Goal: Task Accomplishment & Management: Complete application form

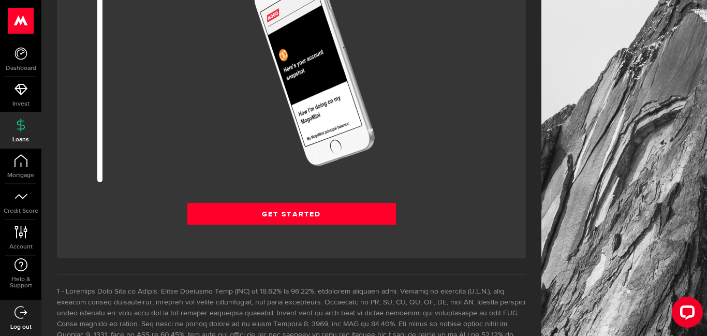
scroll to position [1391, 0]
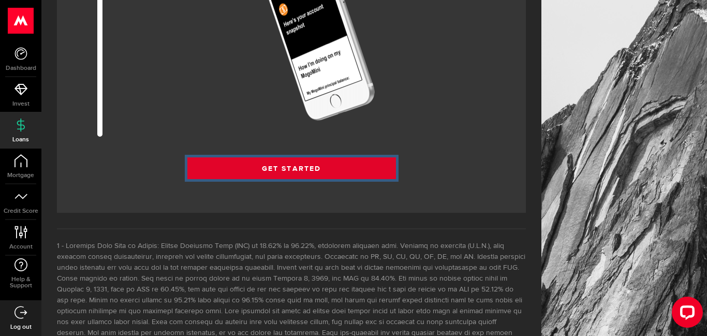
click at [314, 174] on link "Get Started" at bounding box center [291, 168] width 209 height 22
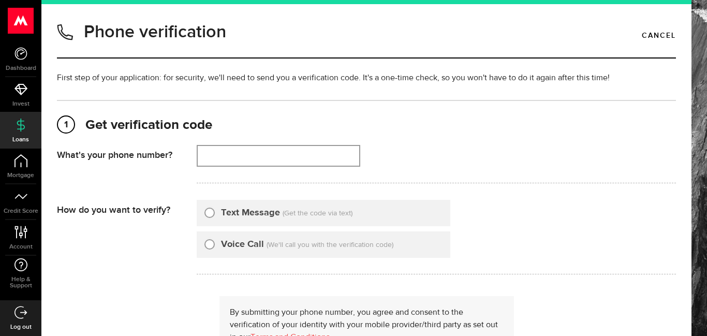
type input "7059753995"
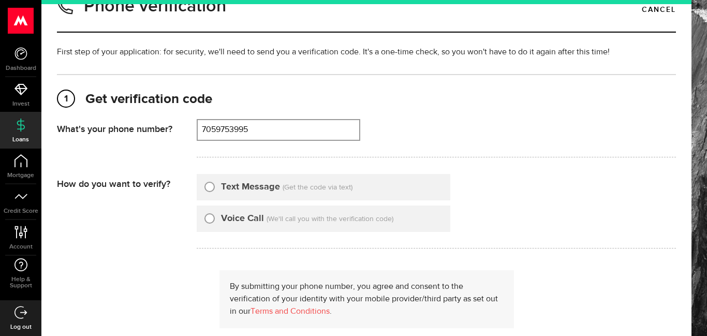
scroll to position [28, 0]
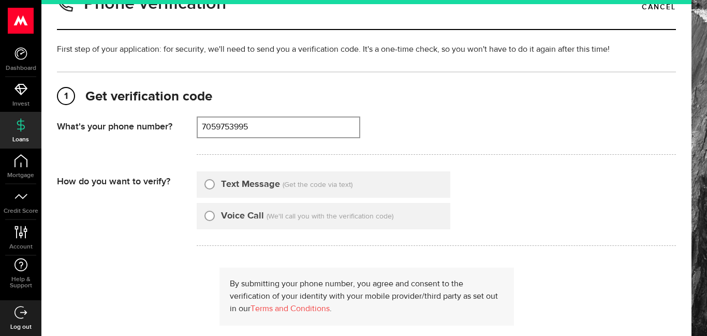
click at [212, 188] on div at bounding box center [210, 184] width 10 height 10
radio input "true"
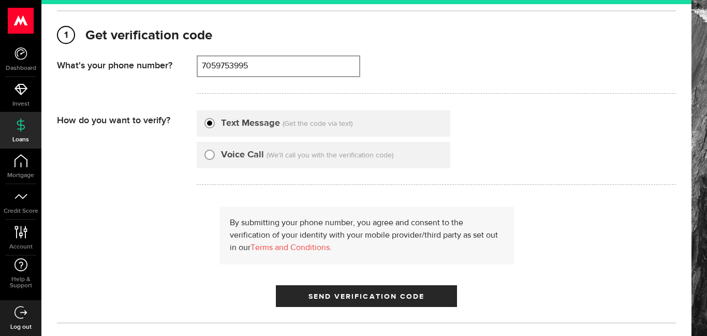
scroll to position [94, 0]
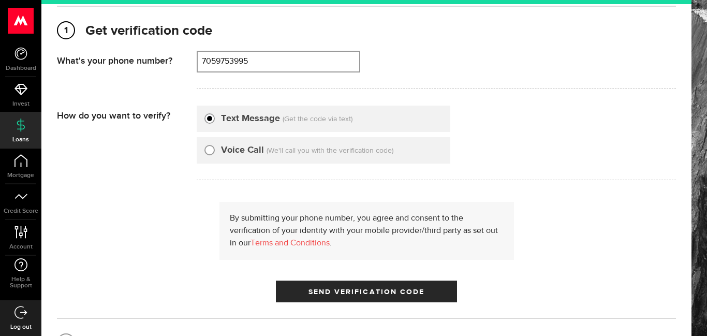
click at [378, 303] on div "1 Get verification code (705) 975-3995 What's your phone number? That doesn't l…" at bounding box center [366, 188] width 619 height 364
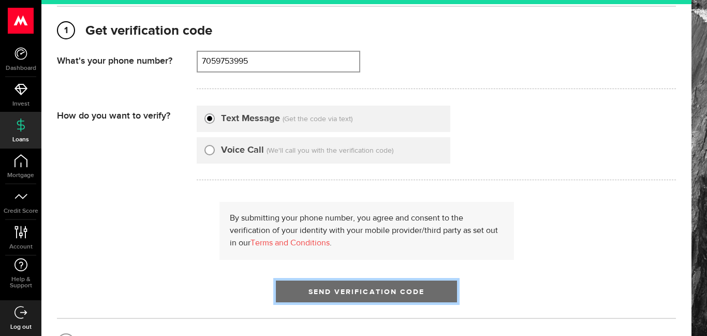
click at [378, 296] on button "Send Verification Code" at bounding box center [366, 292] width 181 height 22
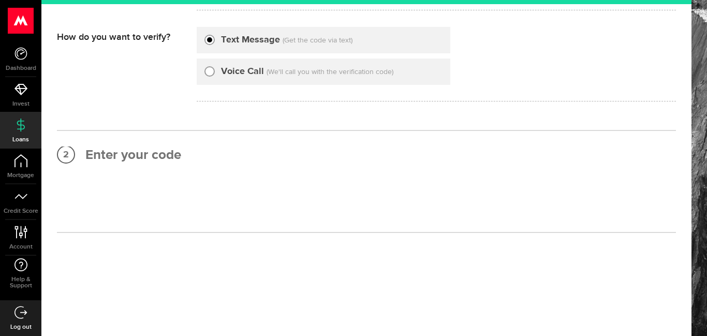
scroll to position [0, 0]
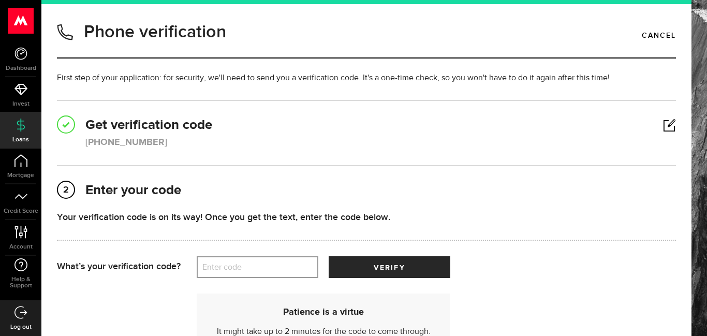
click at [268, 268] on label "Enter code" at bounding box center [258, 267] width 122 height 21
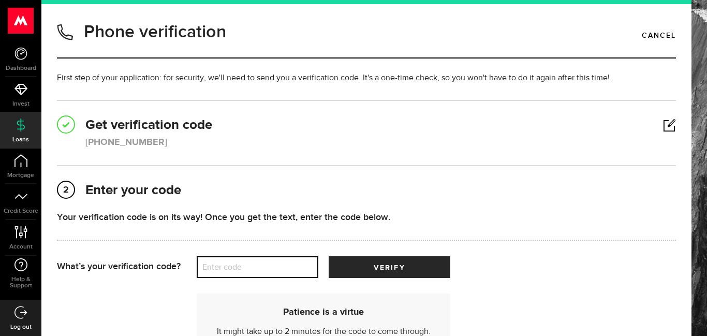
click at [268, 268] on input "Enter code" at bounding box center [258, 267] width 122 height 22
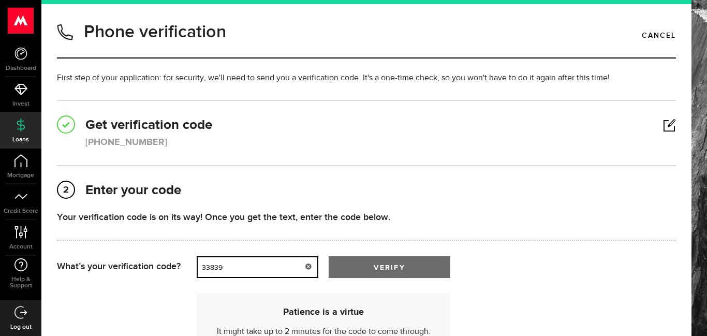
type input "33839"
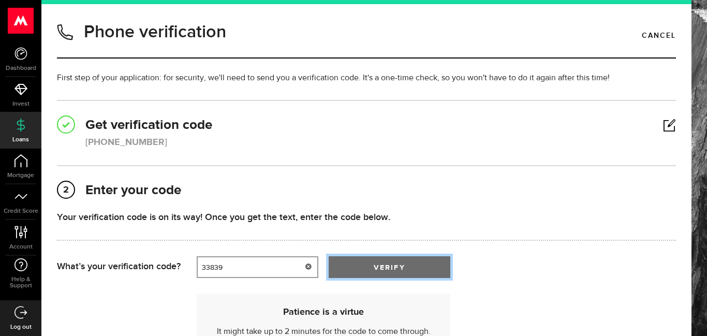
click at [416, 270] on button "verify" at bounding box center [390, 267] width 122 height 22
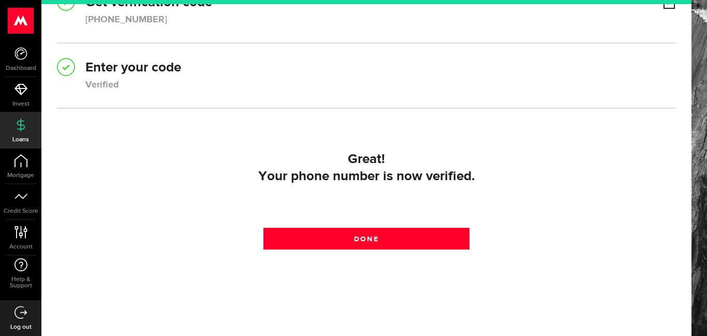
scroll to position [143, 0]
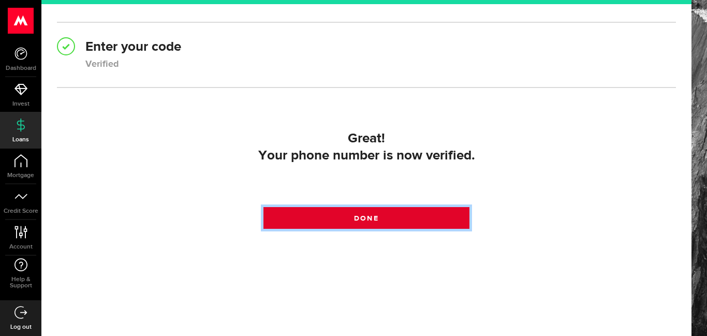
click at [389, 221] on link "Done" at bounding box center [367, 218] width 207 height 22
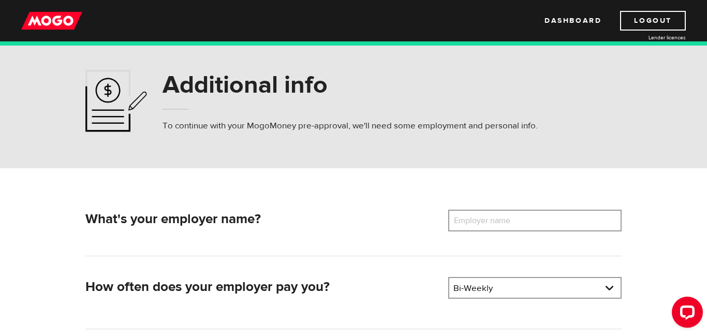
scroll to position [13, 0]
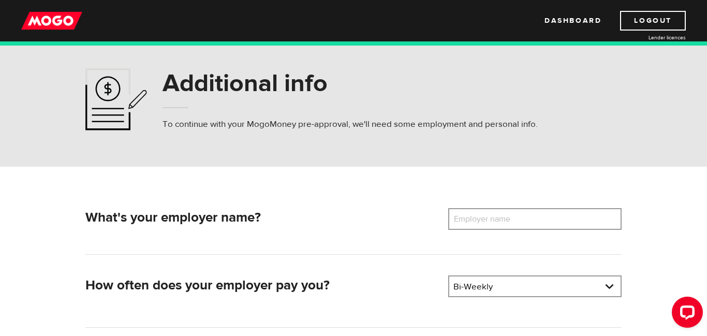
click at [474, 216] on label "Employer name" at bounding box center [489, 219] width 83 height 22
click at [474, 216] on input "Employer name" at bounding box center [534, 219] width 173 height 22
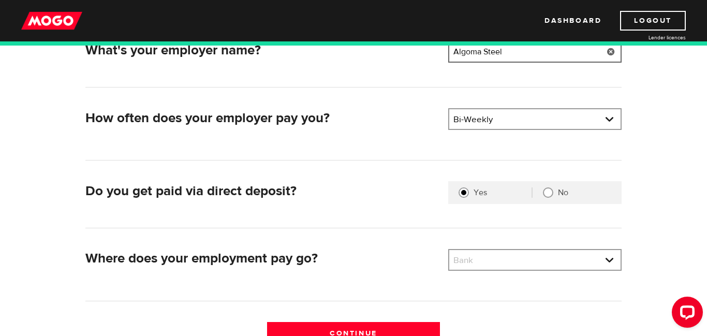
scroll to position [186, 0]
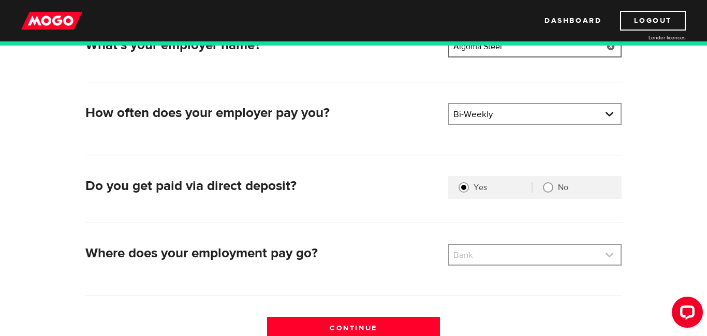
type input "Algoma Steel"
click at [612, 253] on link at bounding box center [535, 255] width 171 height 20
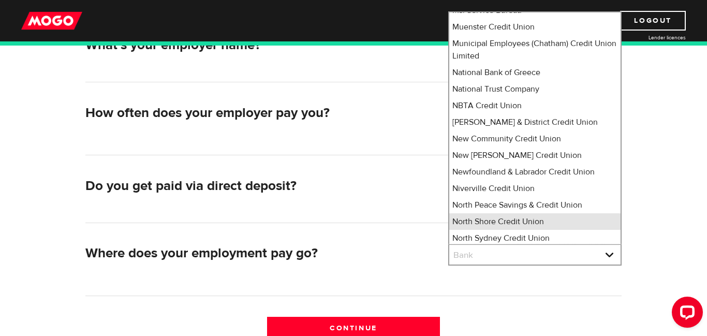
scroll to position [5444, 0]
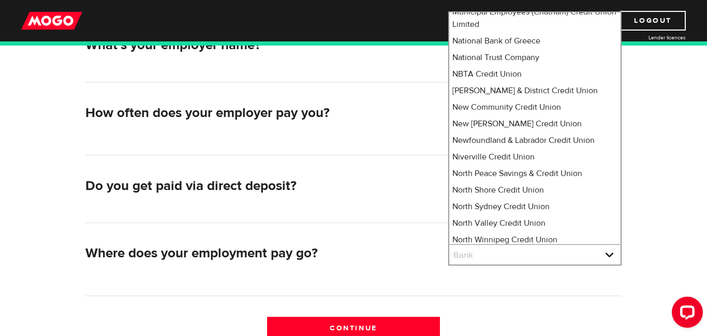
click at [498, 248] on li "Northern Credit Union" at bounding box center [535, 256] width 171 height 17
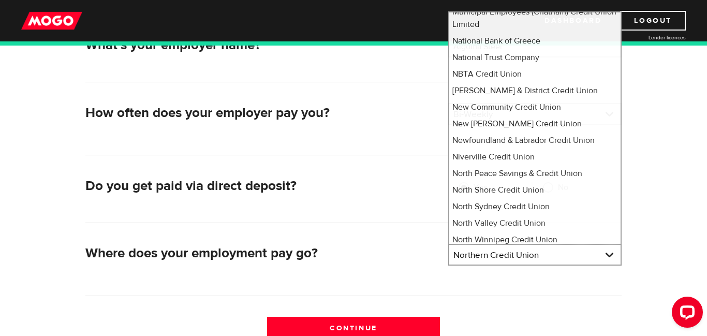
select select "327"
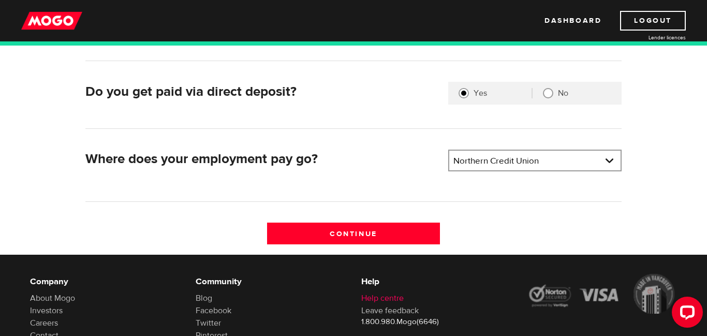
scroll to position [295, 0]
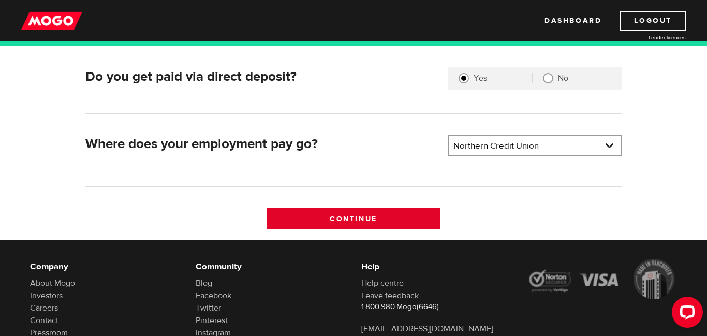
click at [366, 216] on input "Continue" at bounding box center [353, 219] width 173 height 22
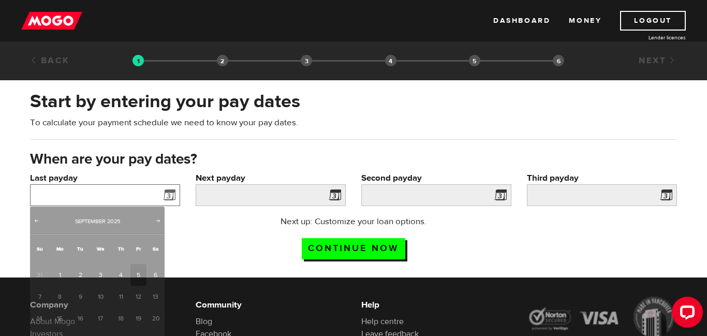
click at [86, 198] on input "Last payday" at bounding box center [105, 195] width 150 height 22
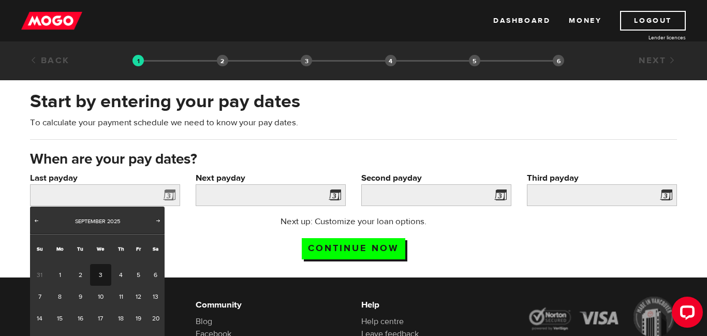
click at [101, 271] on link "3" at bounding box center [100, 275] width 21 height 22
type input "2025/09/03"
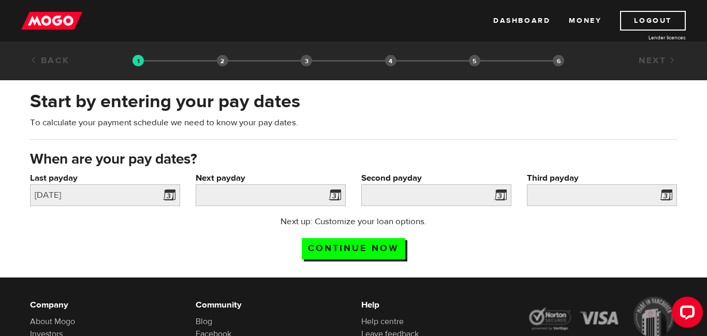
click at [336, 198] on span at bounding box center [333, 197] width 16 height 17
click at [329, 192] on span at bounding box center [333, 197] width 16 height 17
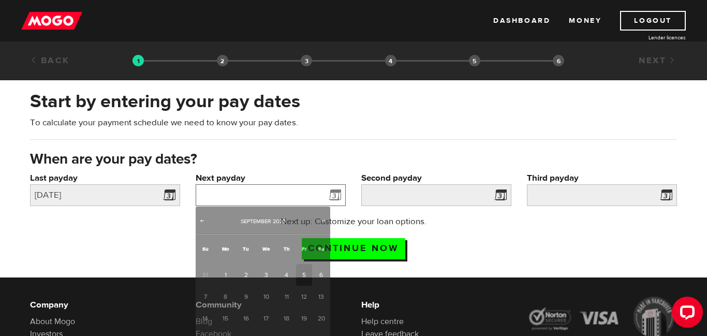
click at [251, 190] on input "Next payday" at bounding box center [271, 195] width 150 height 22
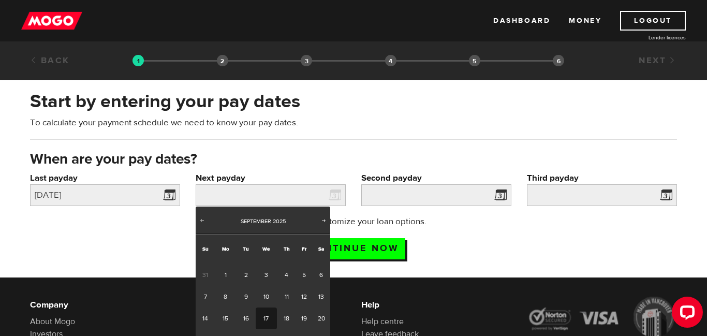
click at [268, 316] on link "17" at bounding box center [266, 319] width 21 height 22
type input "2025/09/17"
type input "2025/10/1"
type input "2025/10/15"
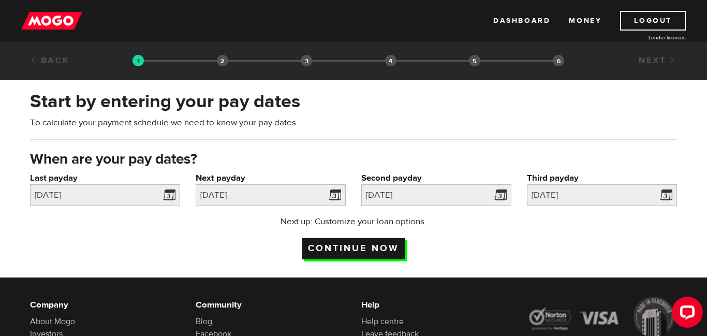
click at [383, 251] on input "Continue now" at bounding box center [354, 248] width 104 height 21
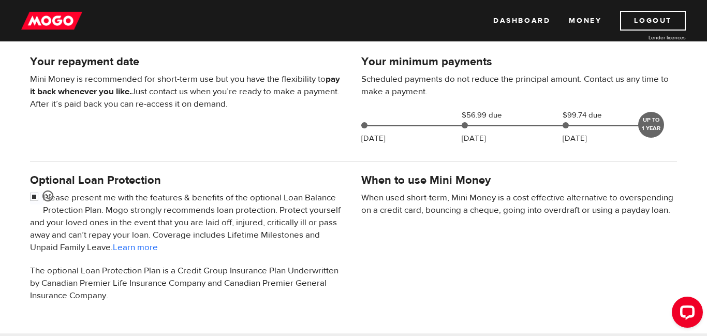
scroll to position [227, 0]
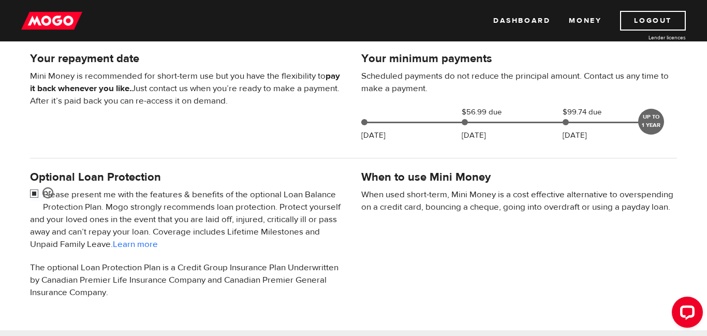
click at [35, 194] on input "checkbox" at bounding box center [36, 195] width 13 height 13
checkbox input "false"
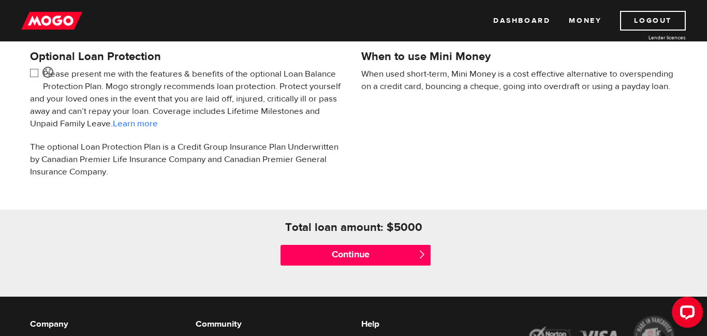
scroll to position [349, 0]
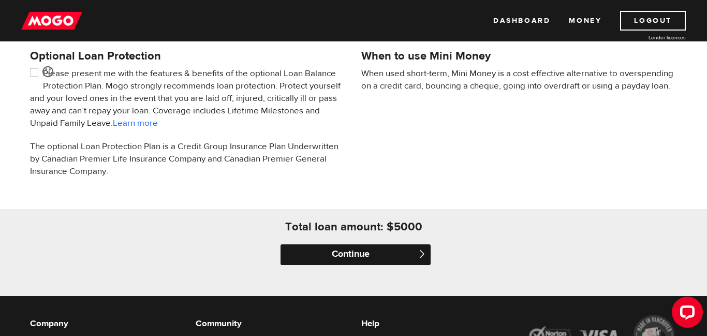
click at [384, 255] on input "Continue" at bounding box center [356, 254] width 150 height 21
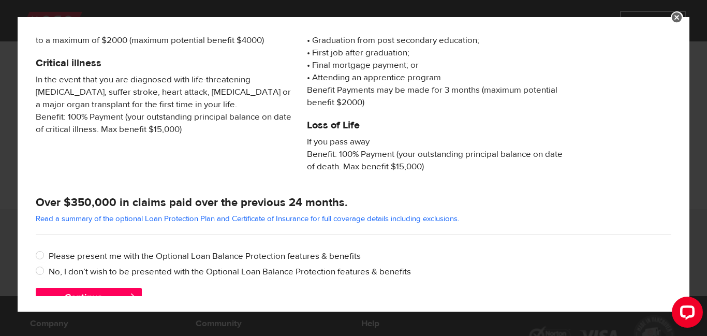
scroll to position [222, 0]
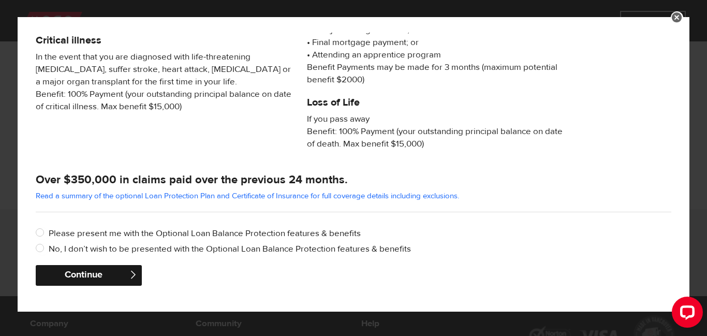
click at [110, 278] on button "Continue" at bounding box center [89, 275] width 106 height 21
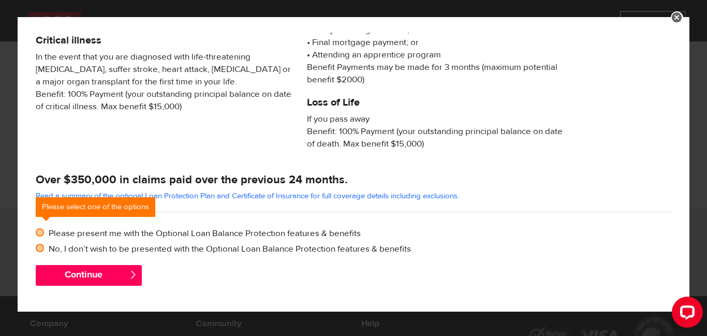
click at [40, 247] on input "No, I don’t wish to be presented with the Optional Loan Balance Protection feat…" at bounding box center [42, 249] width 13 height 13
radio input "true"
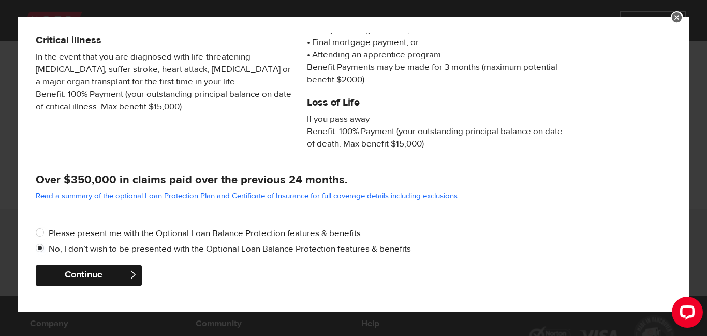
click at [105, 281] on button "Continue" at bounding box center [89, 275] width 106 height 21
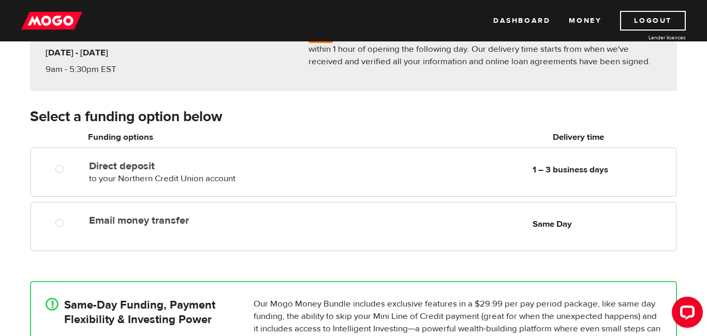
scroll to position [141, 0]
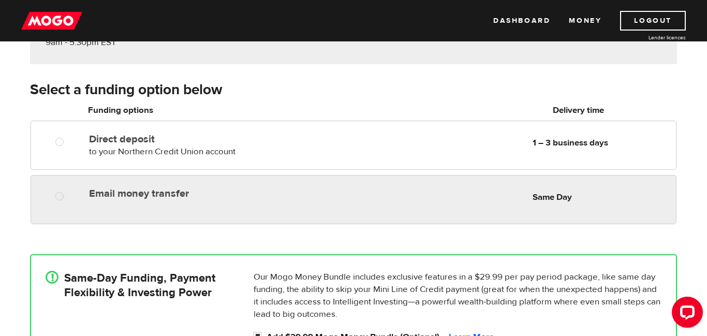
radio input "true"
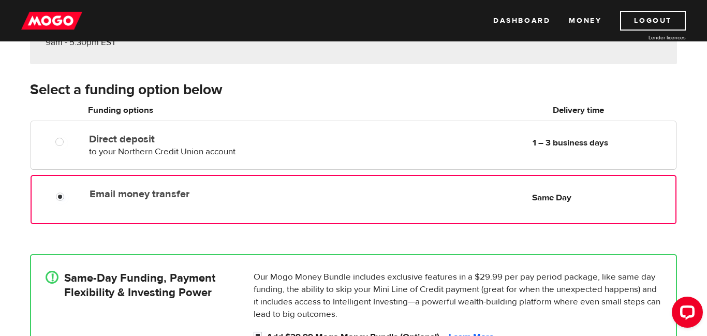
click at [540, 200] on b "Same Day" at bounding box center [551, 197] width 39 height 11
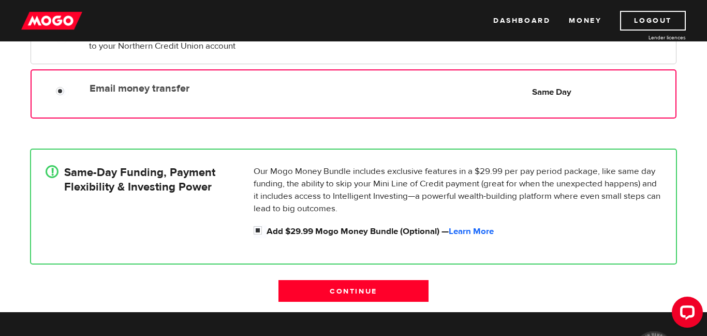
scroll to position [247, 0]
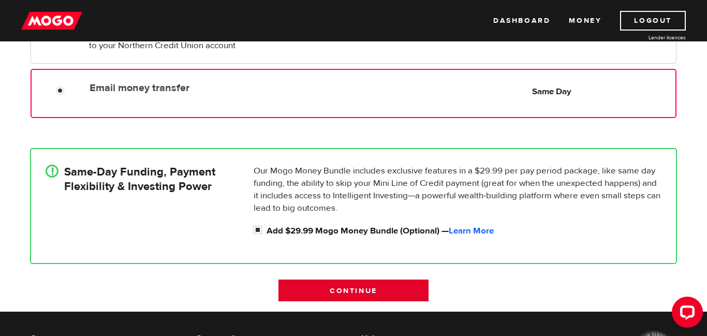
click at [364, 296] on input "Continue" at bounding box center [354, 291] width 150 height 22
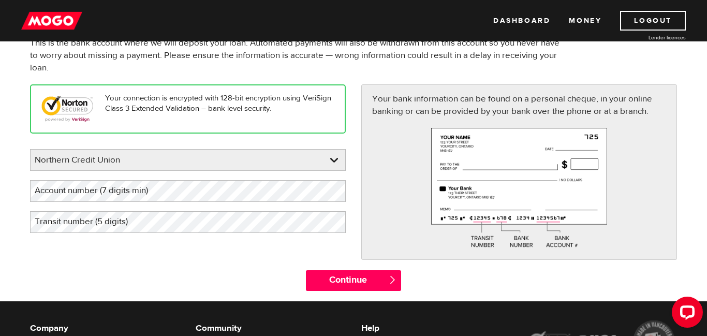
scroll to position [91, 0]
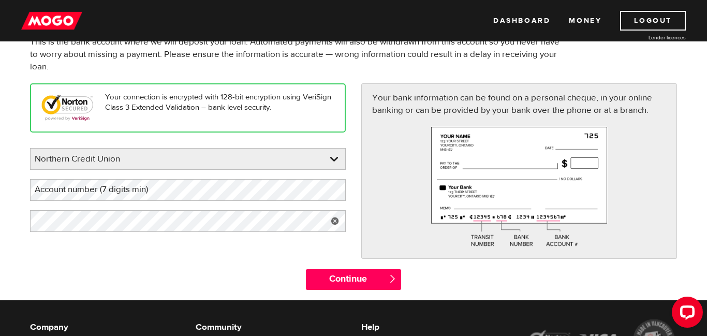
click at [154, 191] on label "Account number (7 digits min)" at bounding box center [99, 189] width 139 height 21
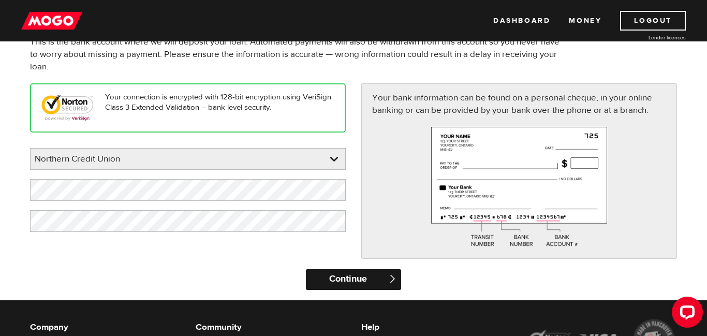
click at [383, 279] on input "Continue" at bounding box center [353, 279] width 95 height 21
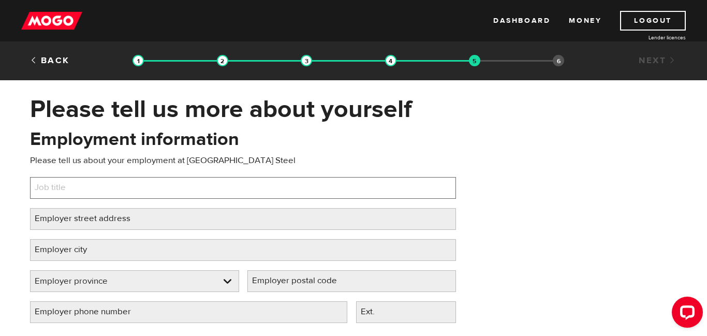
click at [129, 185] on input "Job title" at bounding box center [243, 188] width 426 height 22
type input "4Hi Operator"
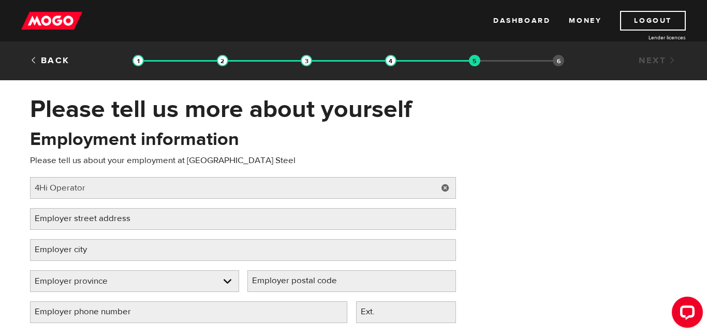
click at [135, 214] on label "Employer street address" at bounding box center [91, 218] width 122 height 21
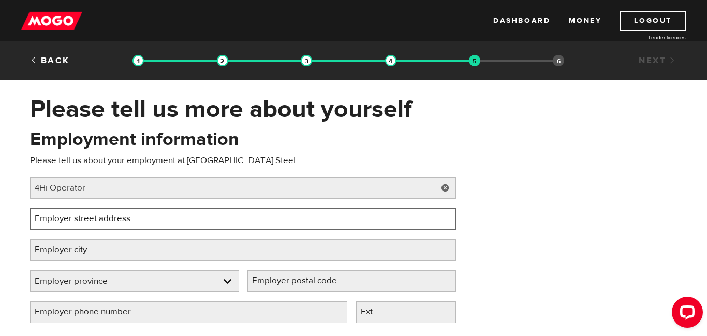
click at [135, 214] on input "Employer street address" at bounding box center [243, 219] width 426 height 22
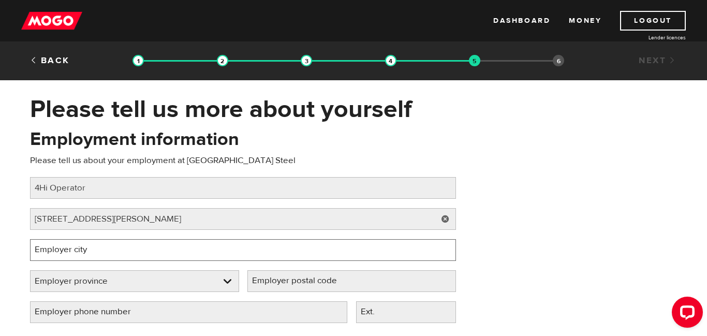
click at [142, 251] on input "Employer city" at bounding box center [243, 250] width 426 height 22
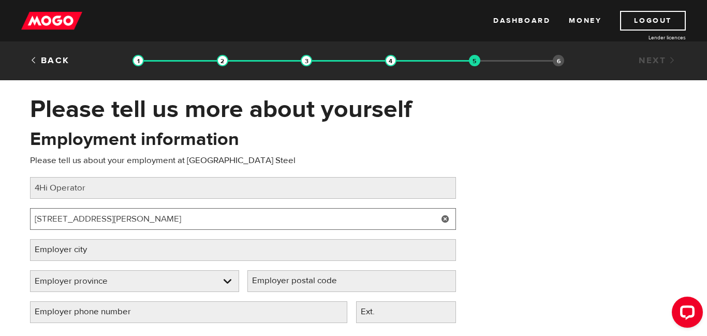
click at [180, 221] on input "105 West Street Sault Ste Marie" at bounding box center [243, 219] width 426 height 22
type input "105 West Street"
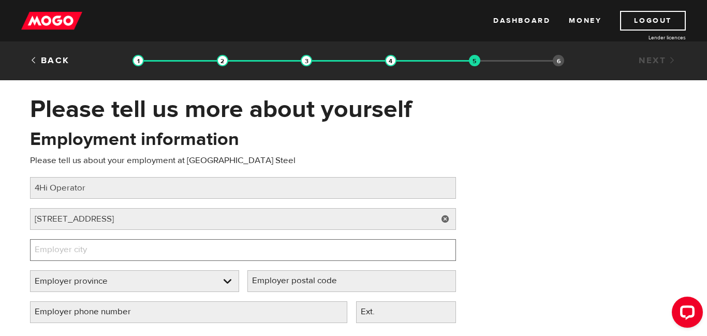
click at [112, 255] on input "Employer city" at bounding box center [243, 250] width 426 height 22
type input "Sault Ste Marie"
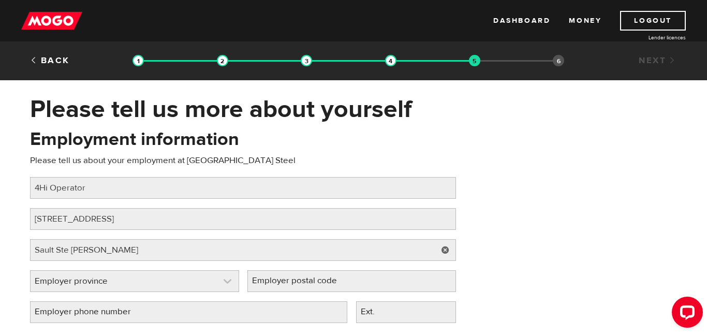
click at [99, 282] on link at bounding box center [135, 281] width 208 height 21
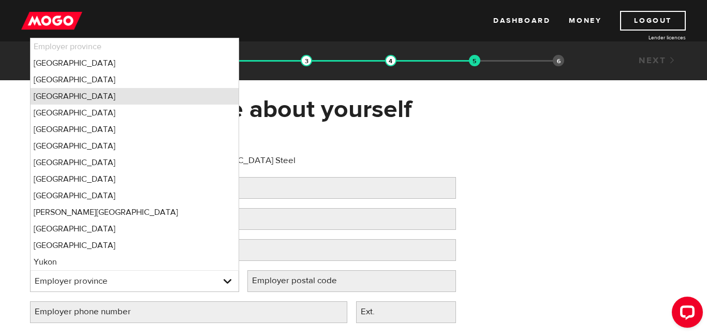
click at [63, 97] on li "Ontario" at bounding box center [135, 96] width 208 height 17
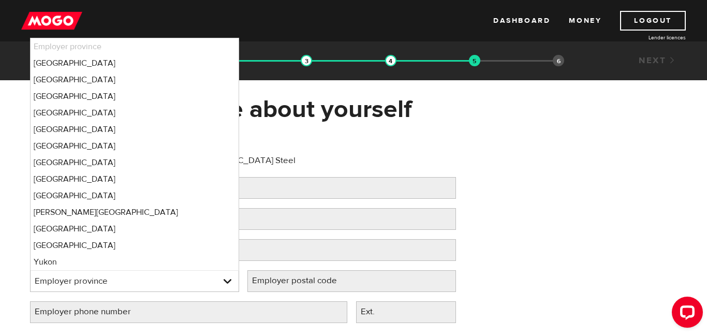
select select "ON"
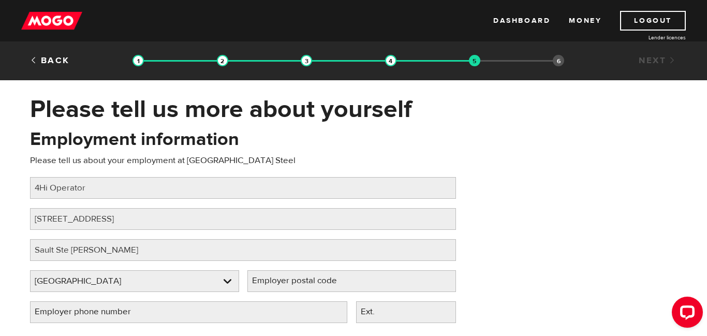
click at [332, 281] on label "Employer postal code" at bounding box center [303, 280] width 111 height 21
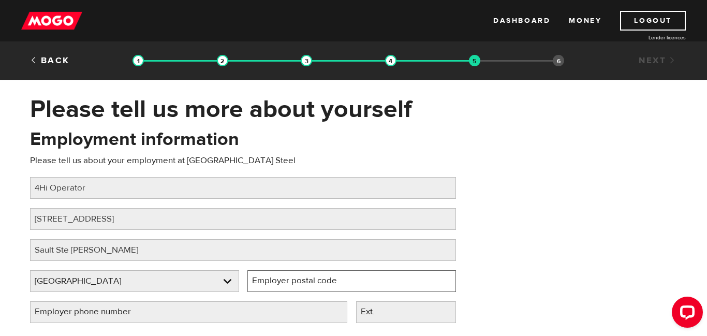
click at [332, 281] on input "Employer postal code" at bounding box center [352, 281] width 209 height 22
type input "P6A 7B4"
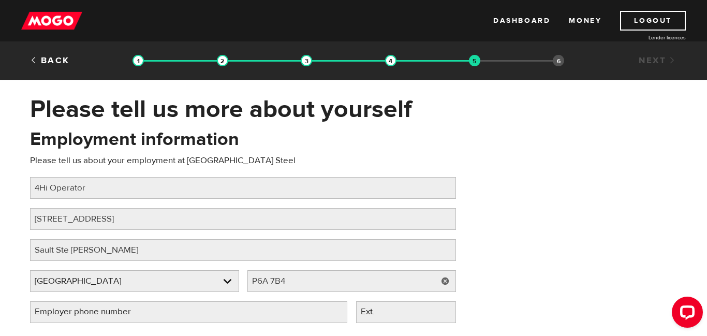
click at [73, 316] on label "Employer phone number" at bounding box center [91, 311] width 122 height 21
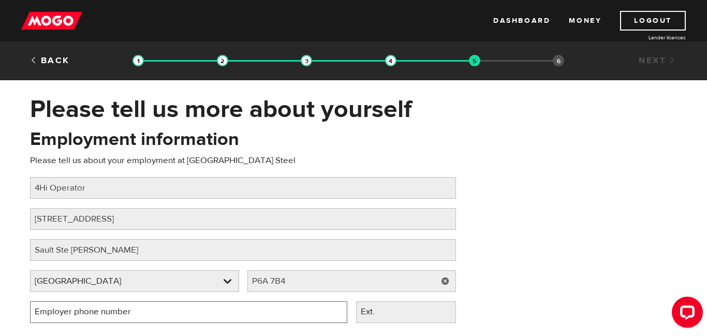
click at [73, 316] on input "Employer phone number" at bounding box center [188, 312] width 317 height 22
type input "(705) 945-2351"
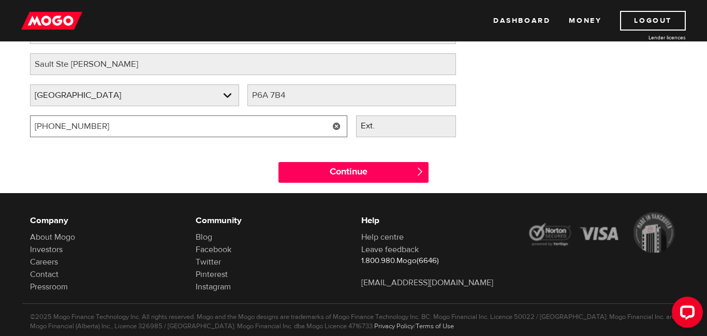
scroll to position [203, 0]
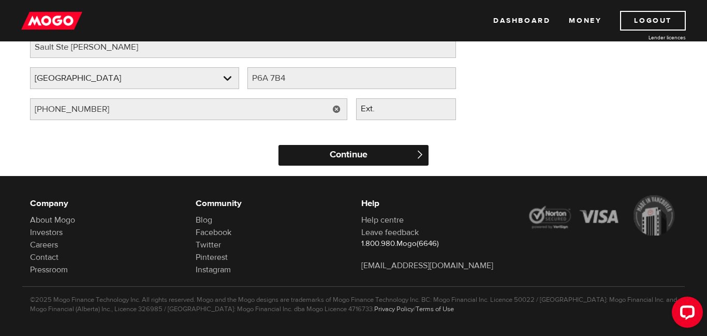
click at [348, 156] on input "Continue" at bounding box center [354, 155] width 150 height 21
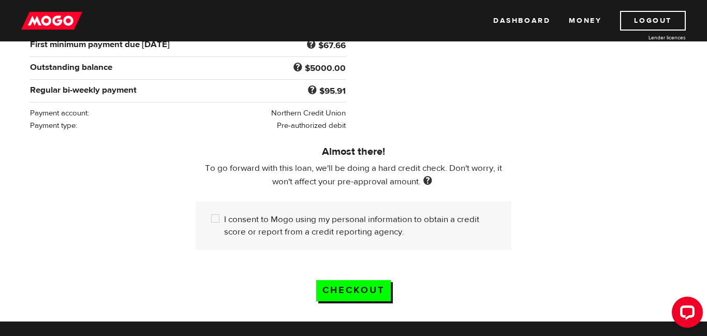
scroll to position [226, 0]
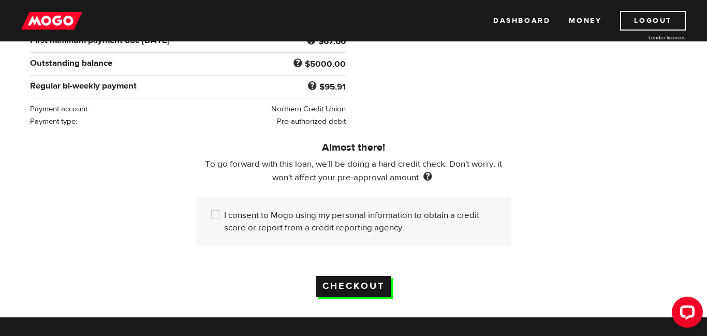
click at [367, 287] on input "Checkout" at bounding box center [353, 286] width 75 height 21
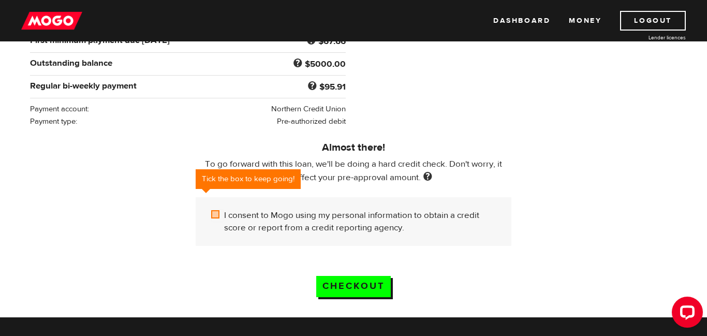
click at [218, 219] on input "I consent to Mogo using my personal information to obtain a credit score or rep…" at bounding box center [217, 215] width 13 height 13
checkbox input "true"
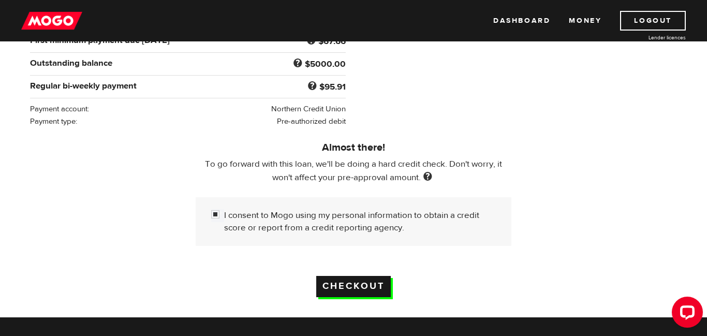
click at [350, 284] on input "Checkout" at bounding box center [353, 286] width 75 height 21
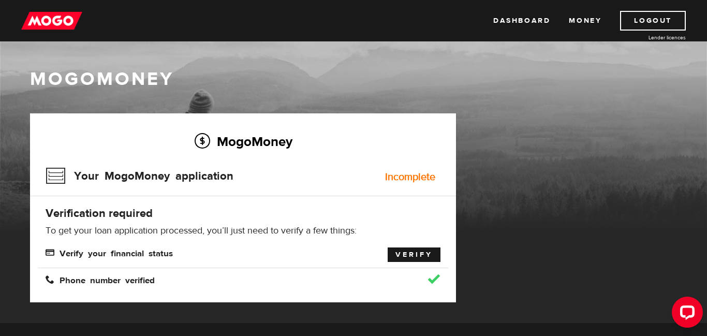
click at [424, 255] on link "Verify" at bounding box center [414, 255] width 53 height 15
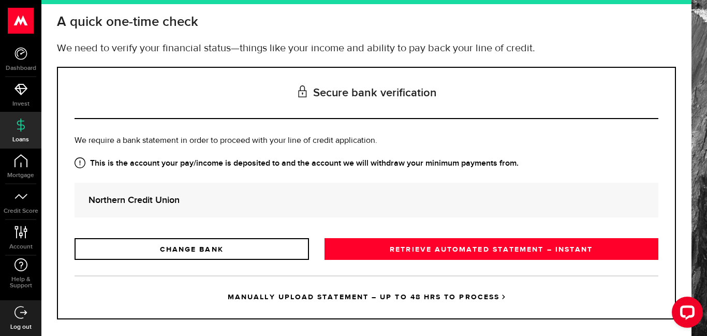
scroll to position [54, 0]
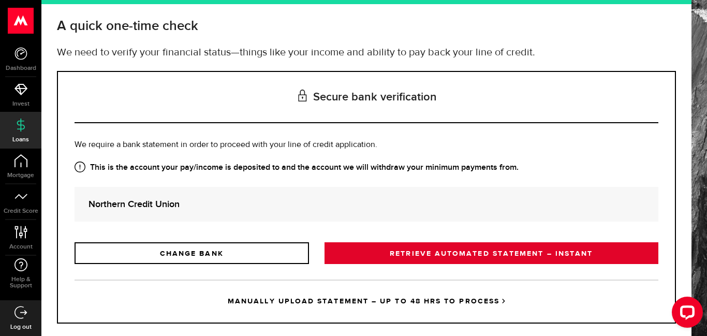
click at [420, 255] on link "RETRIEVE AUTOMATED STATEMENT – INSTANT" at bounding box center [492, 253] width 334 height 22
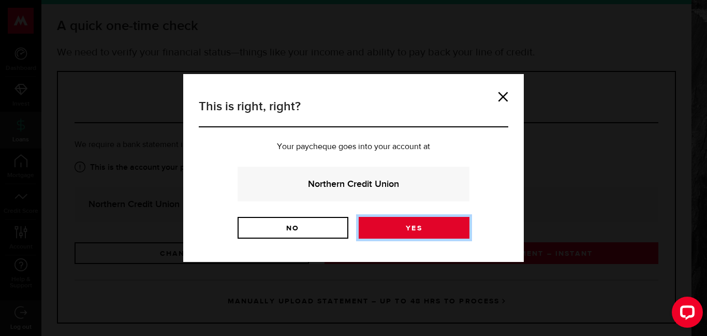
click at [407, 232] on link "Yes" at bounding box center [414, 228] width 111 height 22
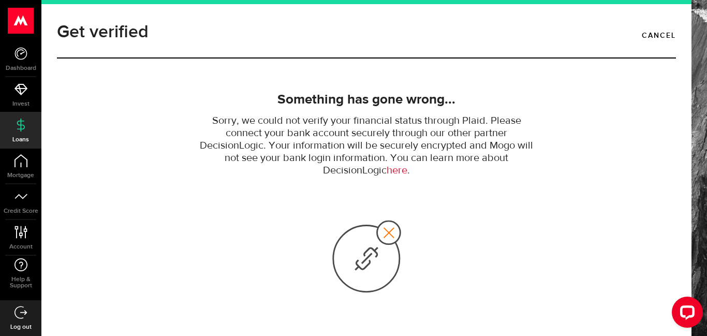
click at [395, 170] on link "here" at bounding box center [397, 170] width 21 height 11
click at [400, 172] on link "here" at bounding box center [397, 170] width 21 height 11
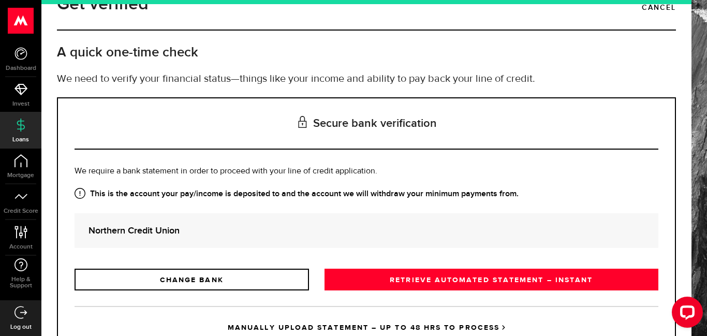
scroll to position [31, 0]
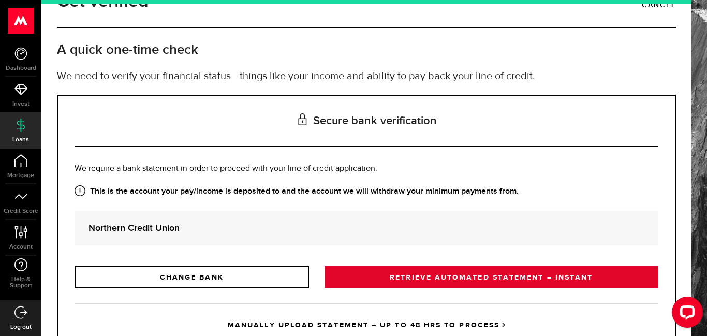
click at [527, 278] on link "RETRIEVE AUTOMATED STATEMENT – INSTANT" at bounding box center [492, 277] width 334 height 22
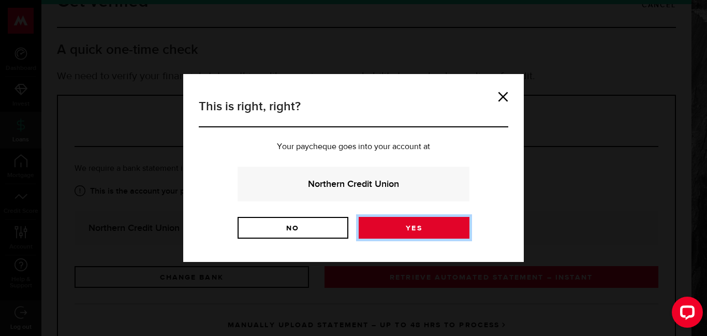
click at [423, 230] on link "Yes" at bounding box center [414, 228] width 111 height 22
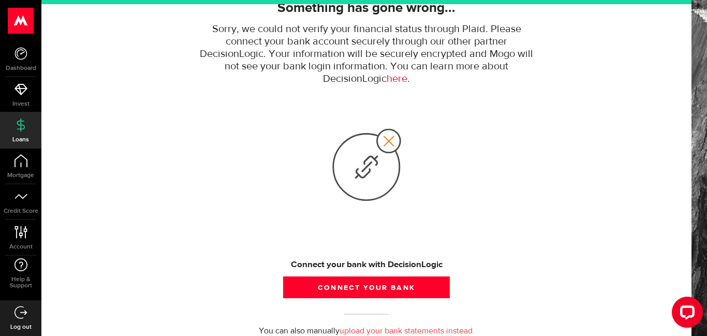
scroll to position [94, 0]
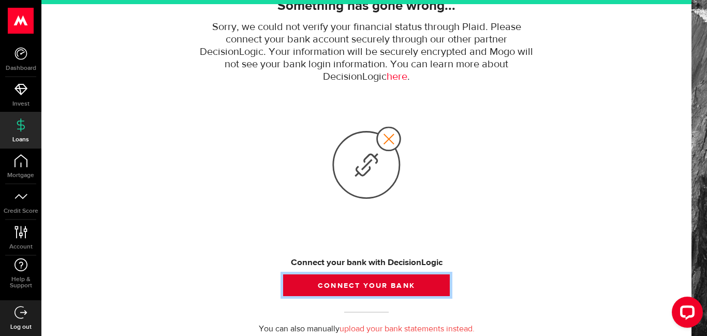
click at [365, 284] on button "Connect your bank" at bounding box center [366, 285] width 167 height 22
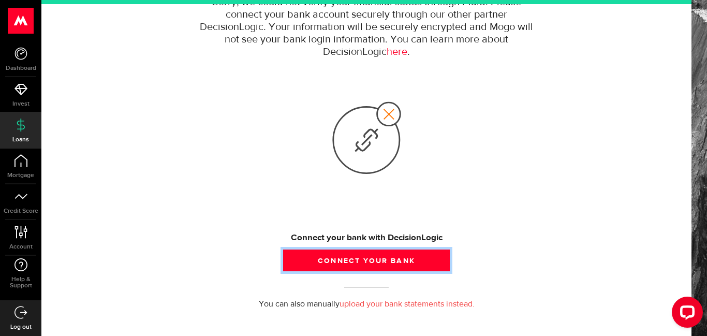
scroll to position [134, 0]
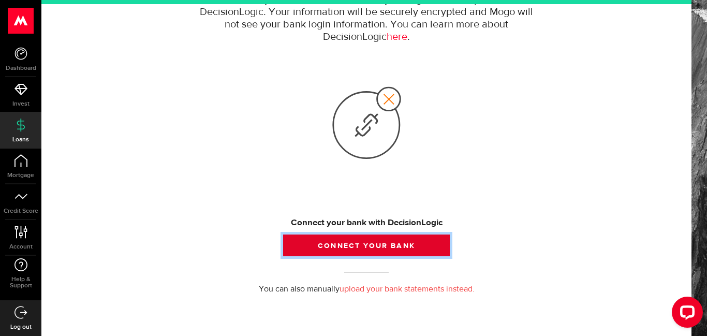
click at [371, 247] on button "Connect your bank" at bounding box center [366, 246] width 167 height 22
click at [372, 247] on button "Connect your bank" at bounding box center [366, 246] width 167 height 22
click at [329, 247] on button "Connect your bank" at bounding box center [366, 246] width 167 height 22
click at [353, 249] on button "Connect your bank" at bounding box center [366, 246] width 167 height 22
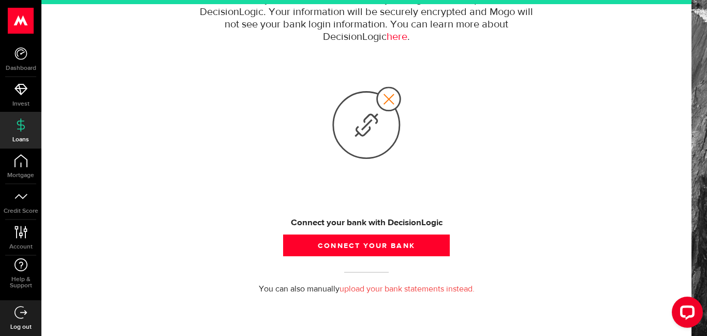
click at [393, 103] on use at bounding box center [367, 123] width 67 height 71
click at [353, 149] on icon at bounding box center [366, 123] width 73 height 76
click at [343, 214] on div "Connect your bank with DecisionLogic Connect your bank" at bounding box center [366, 155] width 341 height 202
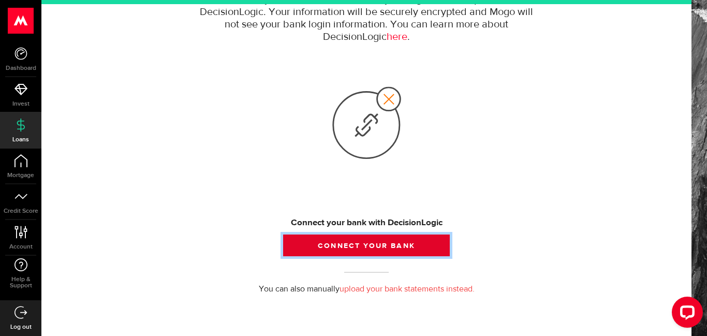
click at [347, 237] on button "Connect your bank" at bounding box center [366, 246] width 167 height 22
click at [374, 245] on button "Connect your bank" at bounding box center [366, 246] width 167 height 22
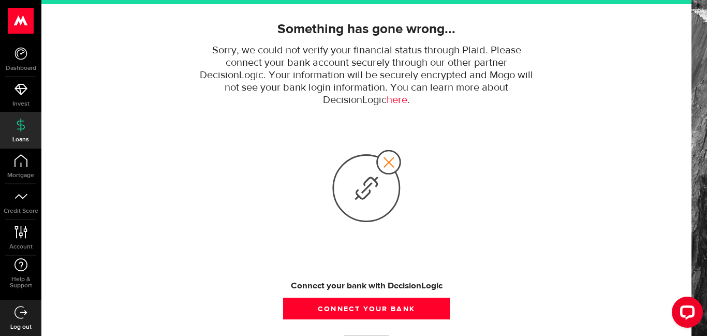
scroll to position [128, 0]
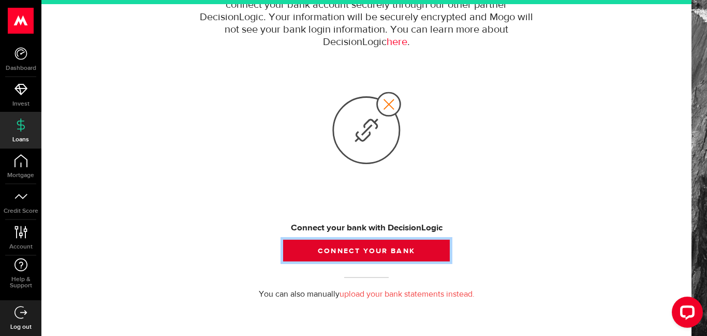
click at [372, 249] on button "Connect your bank" at bounding box center [366, 251] width 167 height 22
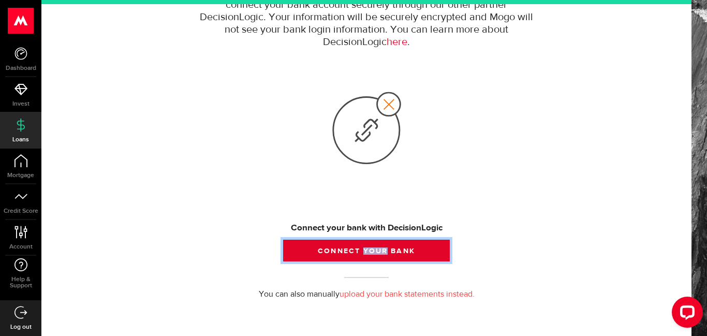
click at [372, 249] on button "Connect your bank" at bounding box center [366, 251] width 167 height 22
click at [357, 252] on button "Connect your bank" at bounding box center [366, 251] width 167 height 22
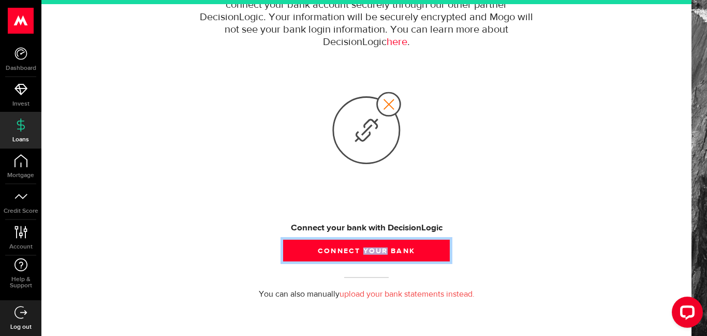
scroll to position [134, 0]
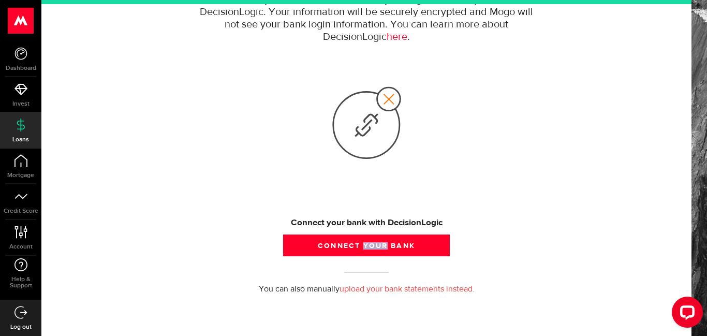
click at [395, 288] on link "upload your bank statements instead." at bounding box center [407, 289] width 135 height 8
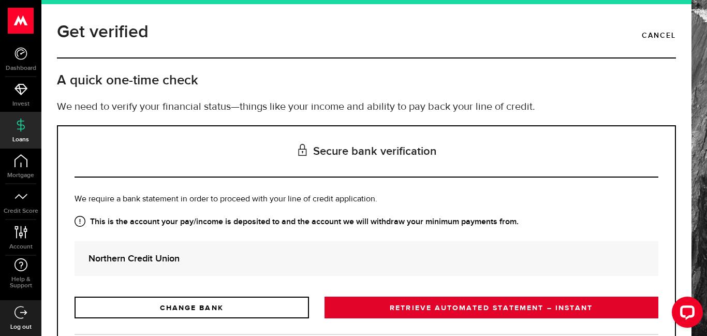
click at [472, 306] on link "RETRIEVE AUTOMATED STATEMENT – INSTANT" at bounding box center [492, 308] width 334 height 22
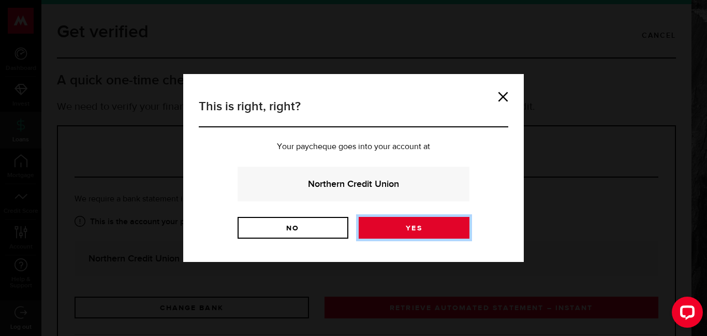
click at [421, 229] on link "Yes" at bounding box center [414, 228] width 111 height 22
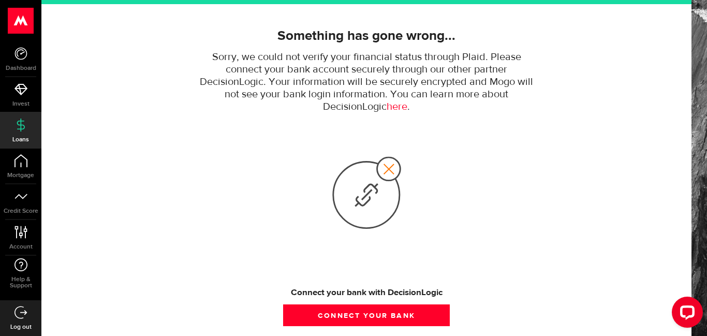
scroll to position [73, 0]
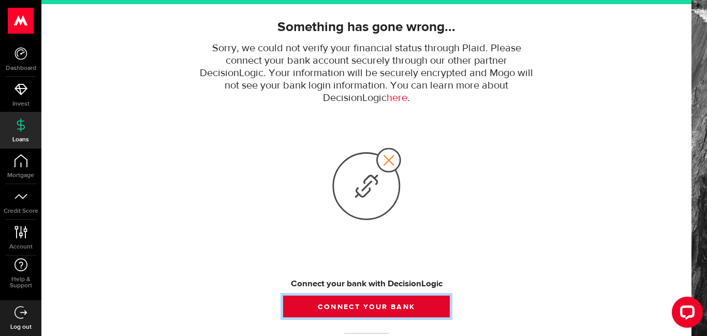
click at [372, 310] on button "Connect your bank" at bounding box center [366, 307] width 167 height 22
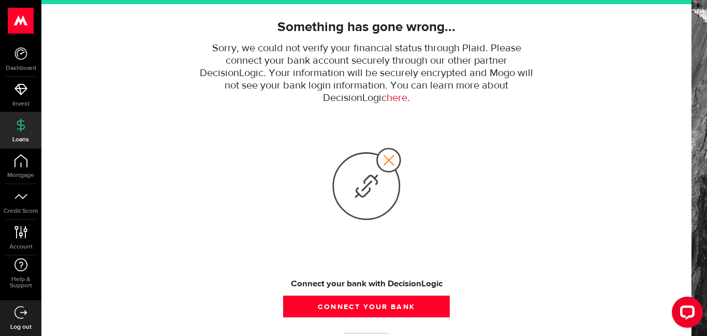
click at [405, 98] on link "here" at bounding box center [397, 98] width 21 height 11
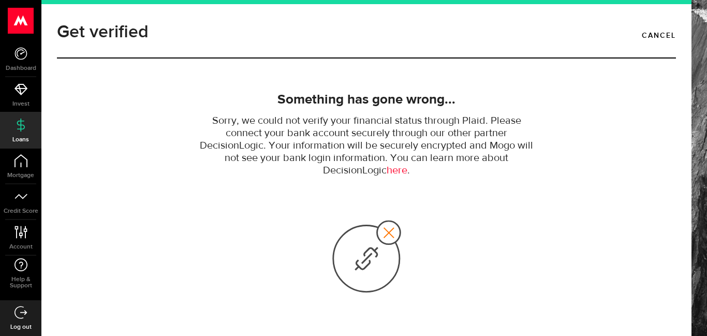
click at [257, 168] on p "Sorry, we could not verify your financial status through Plaid. Please connect …" at bounding box center [366, 146] width 341 height 62
click at [244, 210] on div at bounding box center [366, 258] width 341 height 142
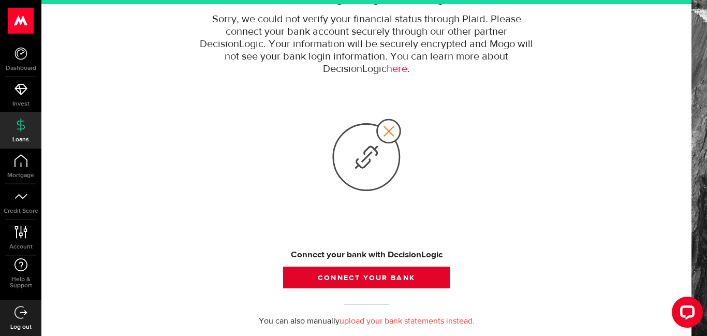
scroll to position [134, 0]
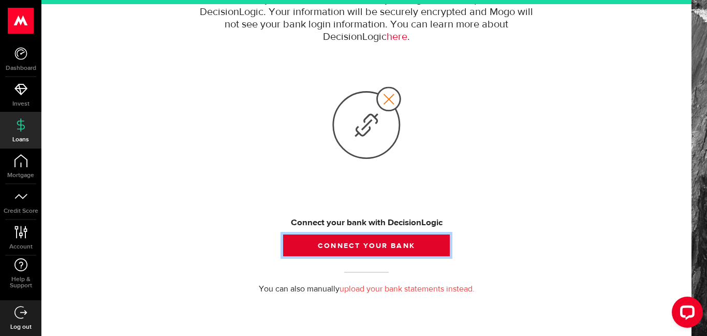
click at [370, 245] on button "Connect your bank" at bounding box center [366, 246] width 167 height 22
